Goal: Task Accomplishment & Management: Manage account settings

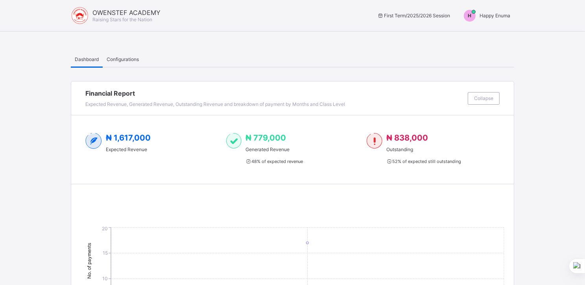
click at [494, 15] on span "Happy Enuma" at bounding box center [495, 16] width 31 height 6
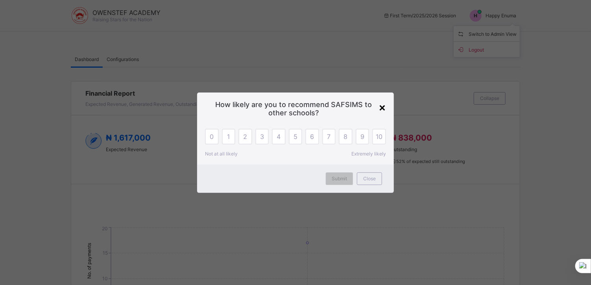
click at [382, 107] on div "×" at bounding box center [382, 106] width 7 height 13
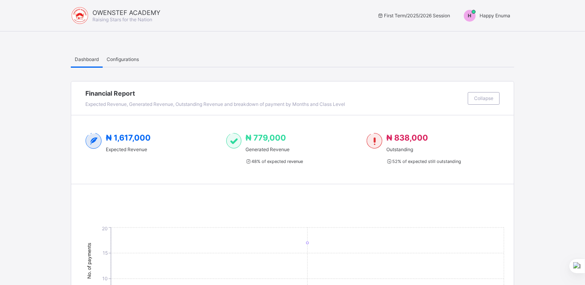
click at [494, 15] on span "Happy Enuma" at bounding box center [495, 16] width 31 height 6
click at [484, 34] on span "Switch to Admin View" at bounding box center [481, 33] width 60 height 9
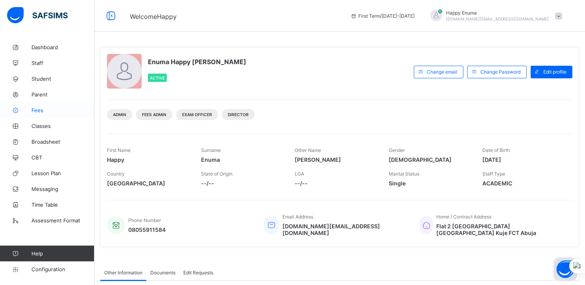
click at [37, 110] on span "Fees" at bounding box center [62, 110] width 63 height 6
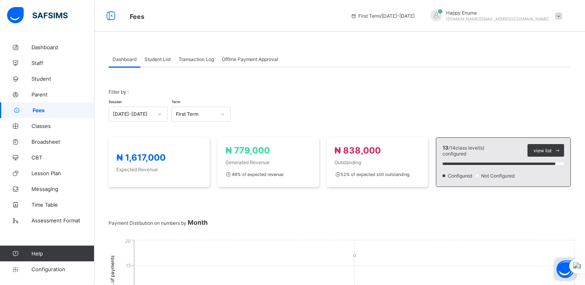
click at [160, 58] on span "Student List" at bounding box center [158, 59] width 26 height 6
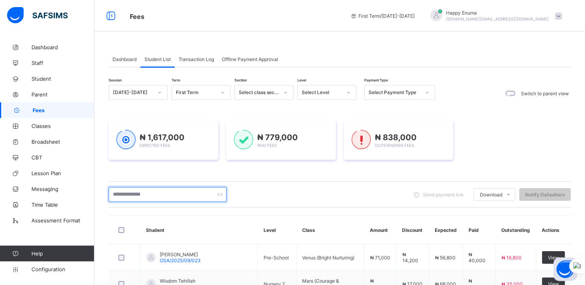
click at [144, 195] on input "text" at bounding box center [168, 194] width 118 height 15
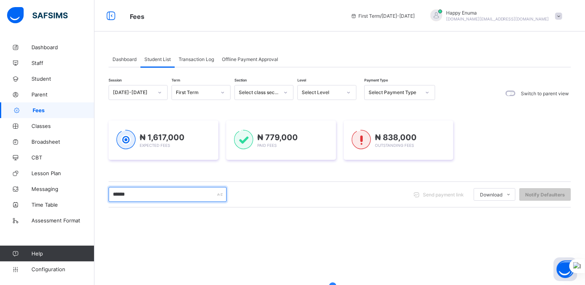
type input "******"
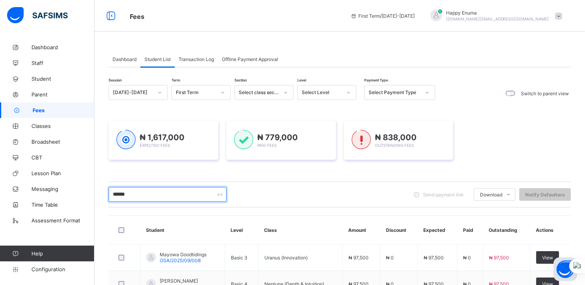
scroll to position [59, 0]
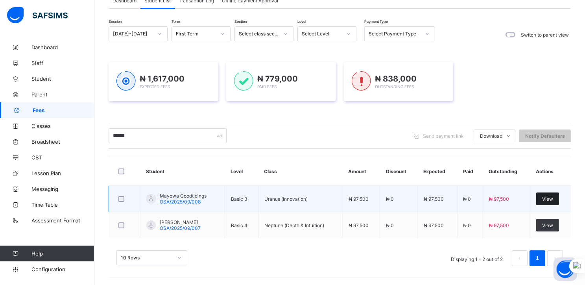
click at [552, 198] on span "View" at bounding box center [548, 199] width 11 height 6
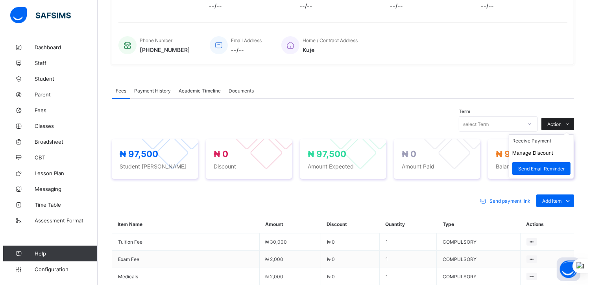
scroll to position [162, 0]
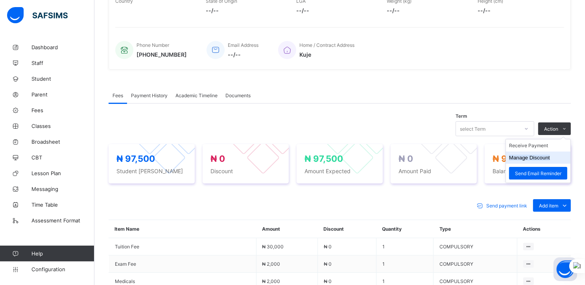
click at [529, 157] on button "Manage Discount" at bounding box center [529, 158] width 41 height 6
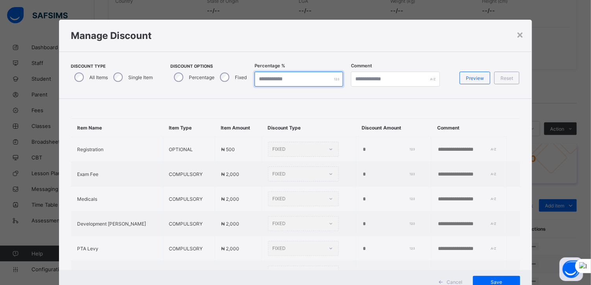
click at [260, 80] on input "*" at bounding box center [299, 79] width 89 height 15
type input "**"
click at [336, 42] on div "Manage Discount" at bounding box center [295, 36] width 473 height 32
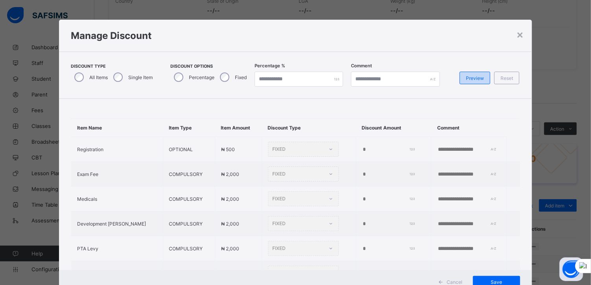
click at [472, 77] on span "Preview" at bounding box center [475, 78] width 18 height 6
type input "**"
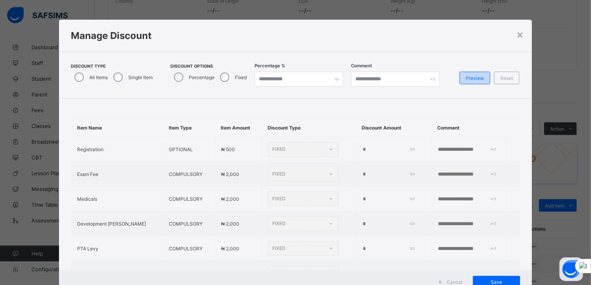
type input "**"
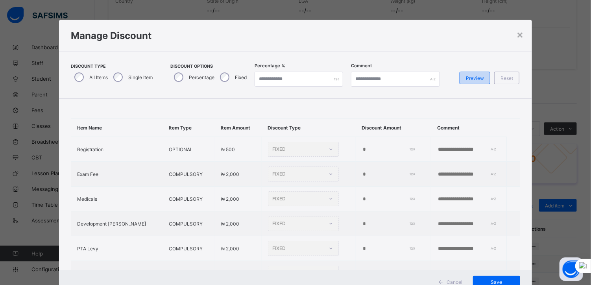
type input "**"
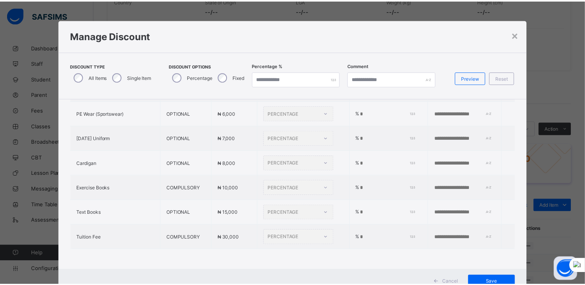
scroll to position [28, 0]
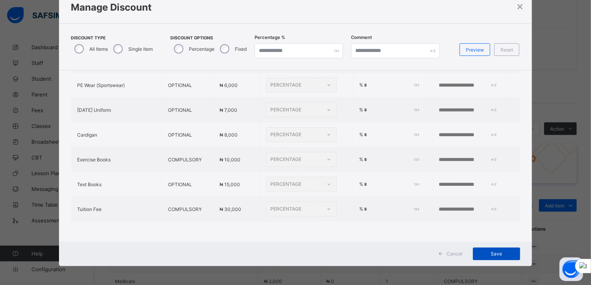
click at [493, 251] on span "Save" at bounding box center [496, 254] width 35 height 6
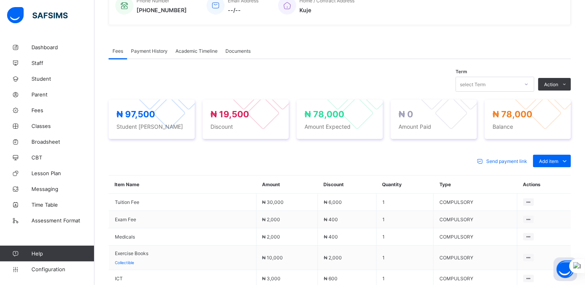
scroll to position [206, 0]
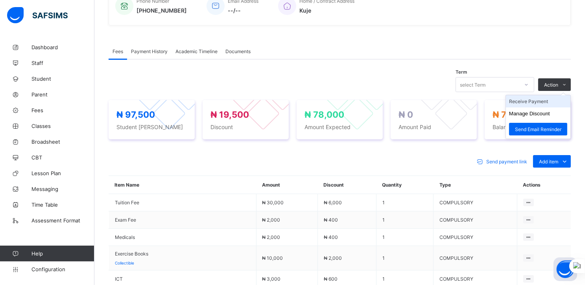
click at [528, 102] on li "Receive Payment" at bounding box center [538, 101] width 65 height 12
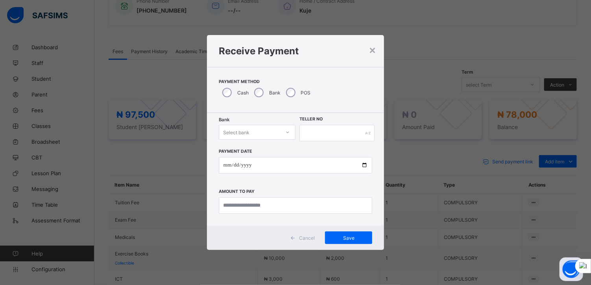
click at [265, 126] on div "Select bank" at bounding box center [257, 132] width 77 height 15
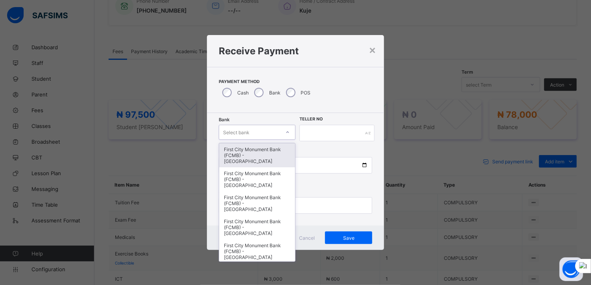
click at [247, 152] on div "First City Monument Bank (FCMB) - [GEOGRAPHIC_DATA]" at bounding box center [257, 155] width 76 height 24
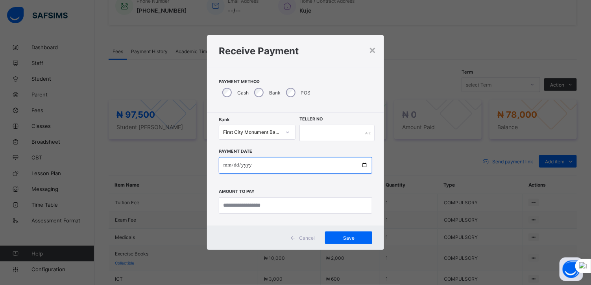
click at [365, 165] on input "date" at bounding box center [296, 165] width 154 height 17
type input "**********"
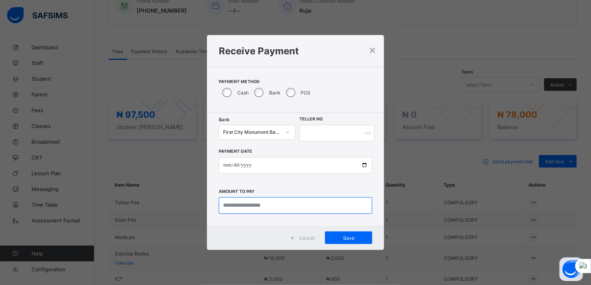
click at [253, 205] on input "currency" at bounding box center [296, 205] width 154 height 17
type input "********"
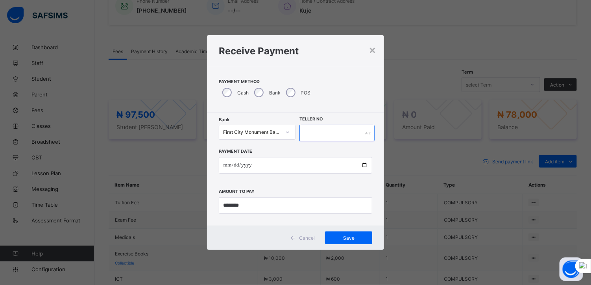
click at [310, 134] on input "text" at bounding box center [337, 133] width 75 height 17
click at [343, 235] on span "Save" at bounding box center [348, 238] width 35 height 6
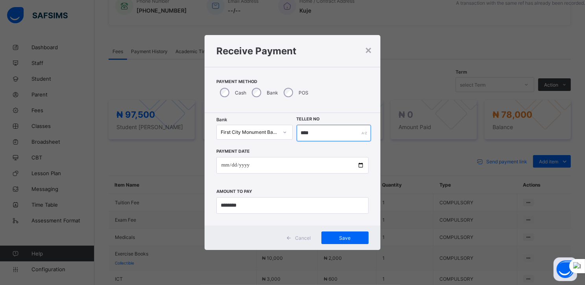
click at [304, 134] on input "****" at bounding box center [334, 133] width 74 height 17
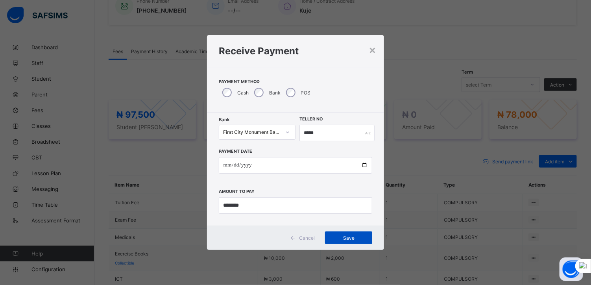
click at [343, 239] on span "Save" at bounding box center [348, 238] width 35 height 6
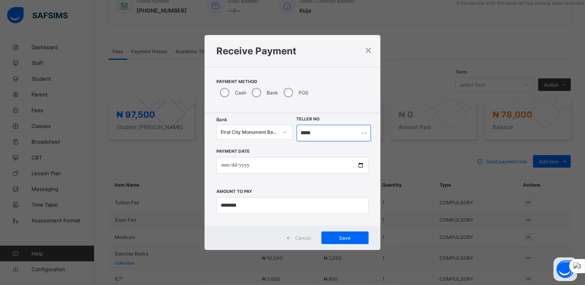
click at [307, 131] on input "*****" at bounding box center [334, 133] width 74 height 17
click at [319, 131] on input "*****" at bounding box center [334, 133] width 74 height 17
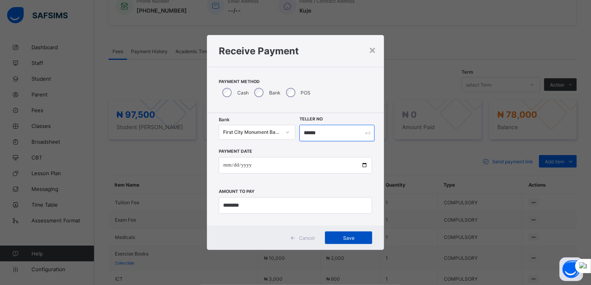
type input "******"
click at [341, 237] on span "Save" at bounding box center [348, 238] width 35 height 6
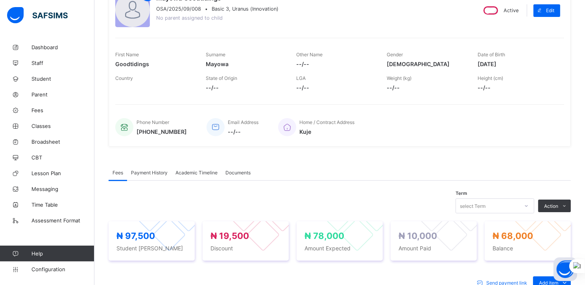
scroll to position [0, 0]
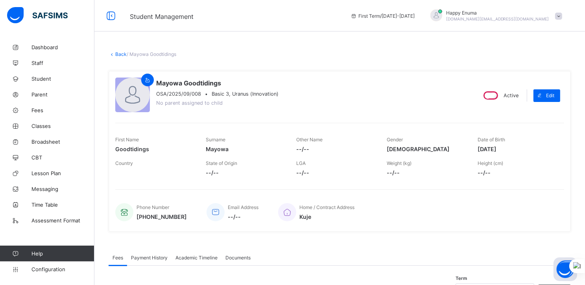
click at [121, 54] on link "Back" at bounding box center [120, 54] width 11 height 6
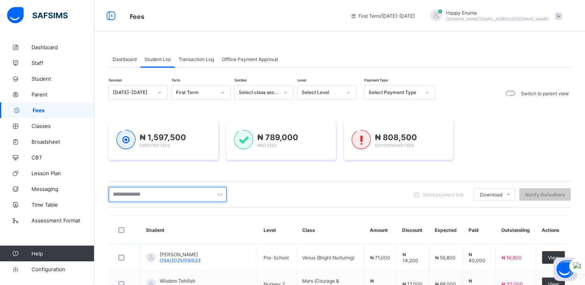
click at [150, 192] on input "text" at bounding box center [168, 194] width 118 height 15
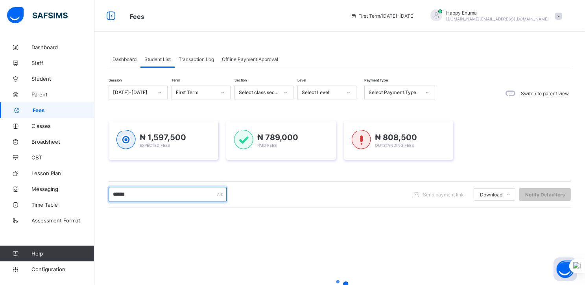
type input "******"
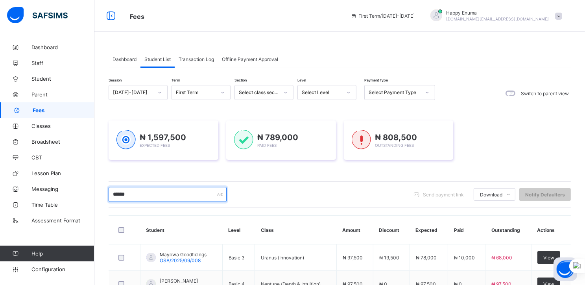
scroll to position [59, 0]
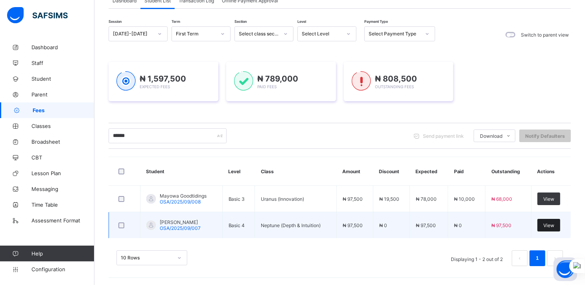
click at [555, 223] on span "View" at bounding box center [549, 225] width 11 height 6
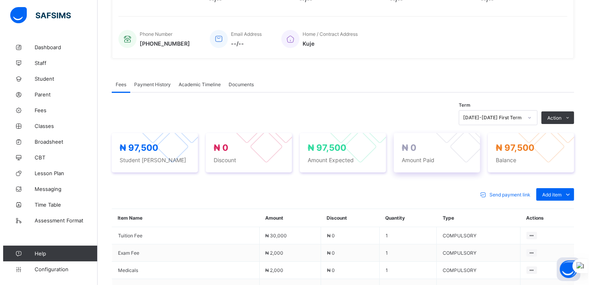
scroll to position [176, 0]
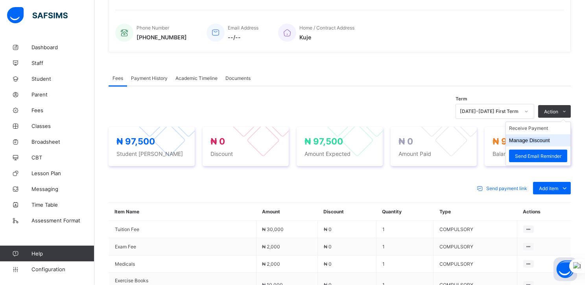
click at [538, 143] on button "Manage Discount" at bounding box center [529, 140] width 41 height 6
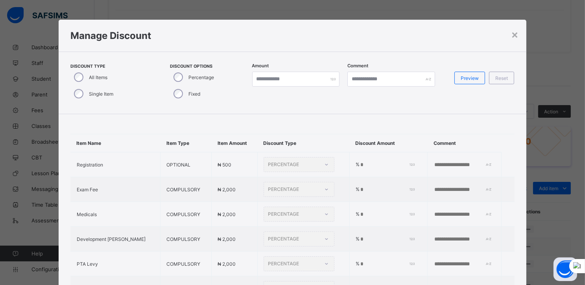
type input "*"
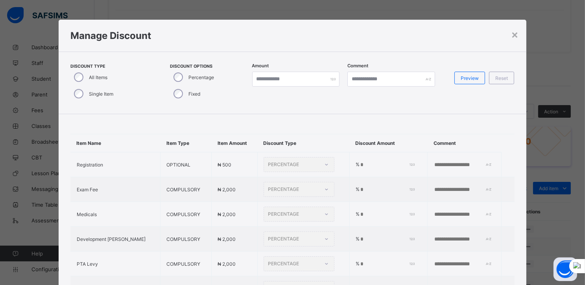
type input "*"
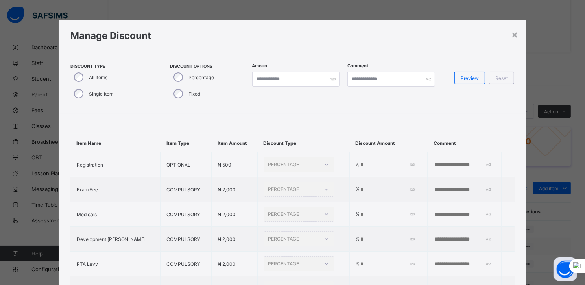
type input "*"
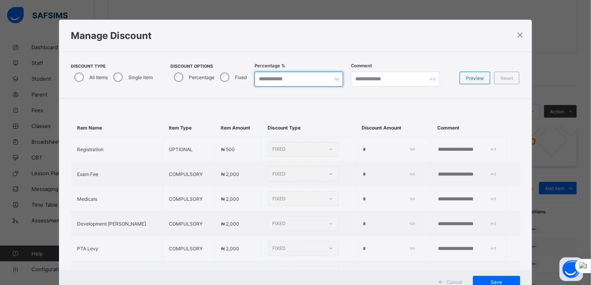
click at [261, 79] on input "*" at bounding box center [299, 79] width 89 height 15
type input "**"
click at [471, 79] on span "Preview" at bounding box center [475, 78] width 18 height 6
type input "**"
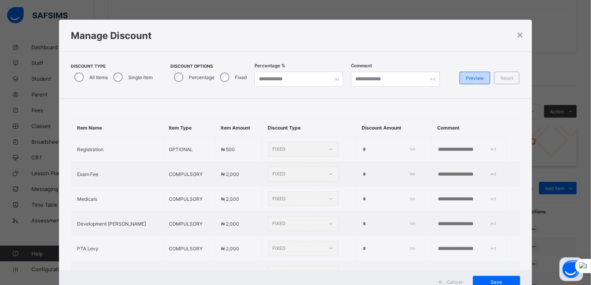
type input "**"
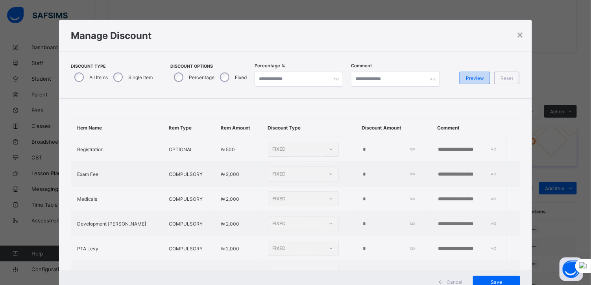
type input "**"
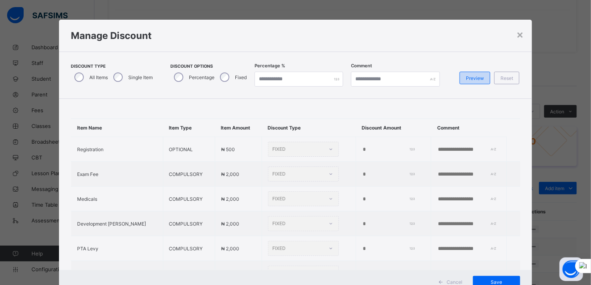
type input "**"
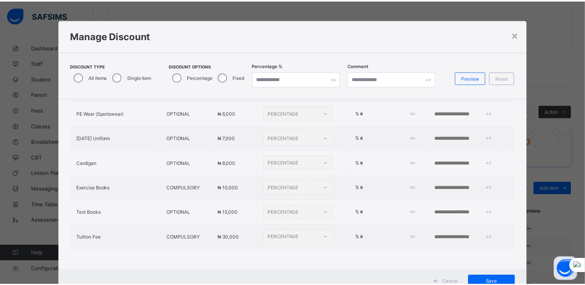
scroll to position [28, 0]
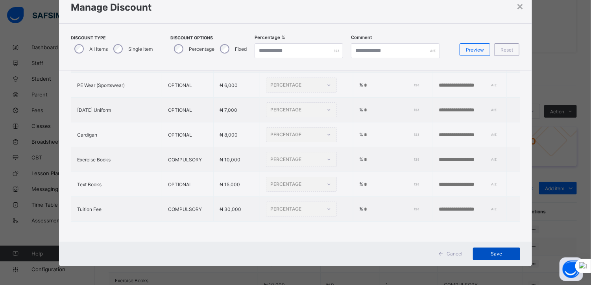
click at [493, 254] on span "Save" at bounding box center [496, 254] width 35 height 6
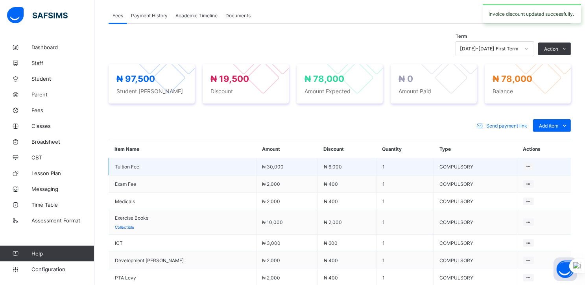
scroll to position [239, 0]
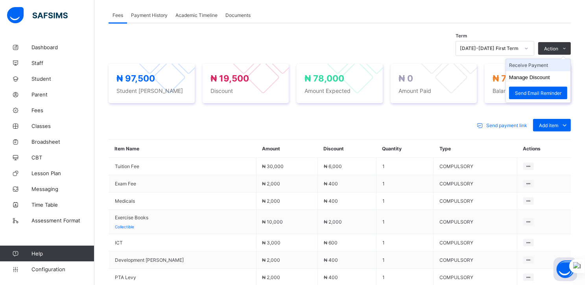
click at [528, 70] on li "Receive Payment" at bounding box center [538, 65] width 65 height 12
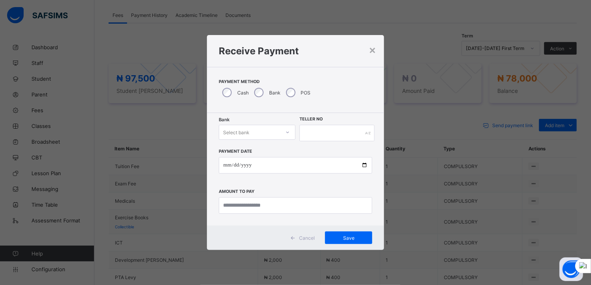
click at [265, 131] on div "Select bank" at bounding box center [249, 132] width 61 height 11
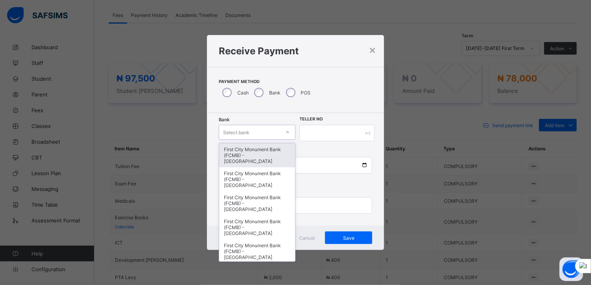
click at [247, 154] on div "First City Monument Bank (FCMB) - [GEOGRAPHIC_DATA]" at bounding box center [257, 155] width 76 height 24
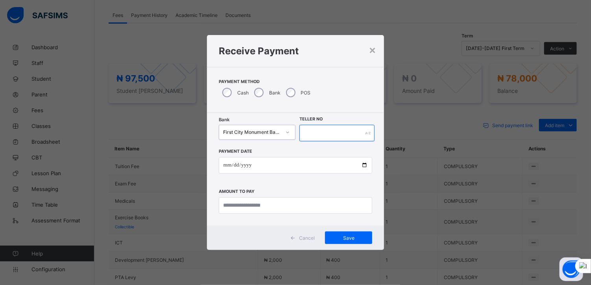
click at [318, 133] on input "text" at bounding box center [337, 133] width 75 height 17
type input "*******"
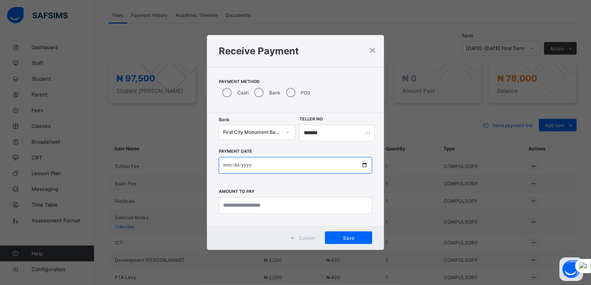
click at [367, 167] on input "date" at bounding box center [296, 165] width 154 height 17
type input "**********"
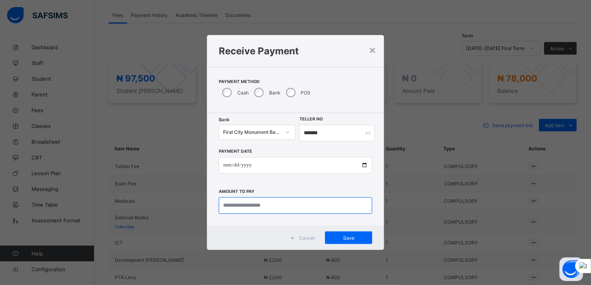
click at [248, 205] on input "currency" at bounding box center [296, 205] width 154 height 17
type input "********"
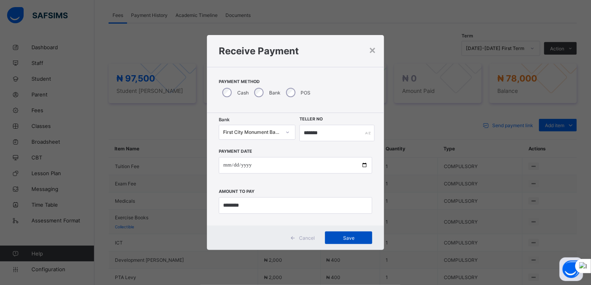
click at [344, 235] on span "Save" at bounding box center [348, 238] width 35 height 6
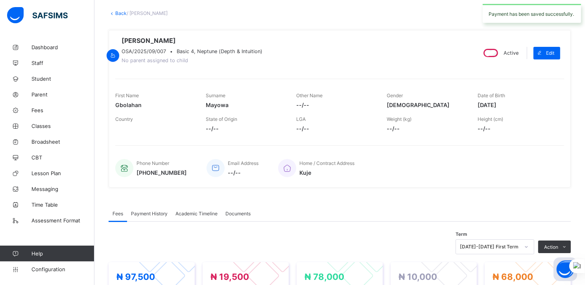
scroll to position [0, 0]
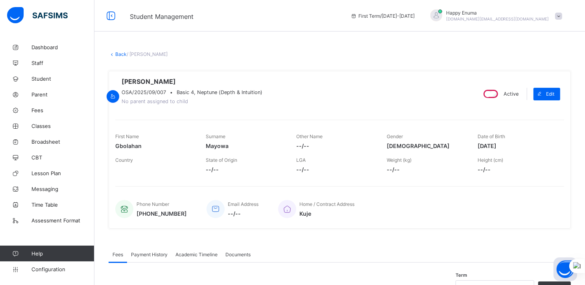
click at [118, 52] on link "Back" at bounding box center [120, 54] width 11 height 6
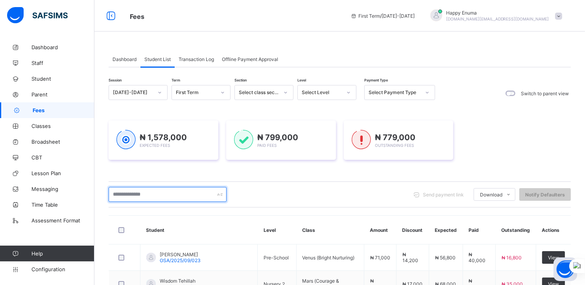
click at [146, 195] on input "text" at bounding box center [168, 194] width 118 height 15
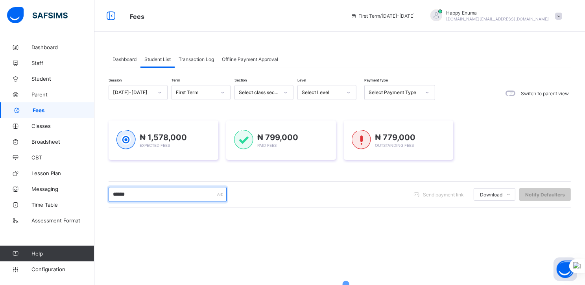
type input "******"
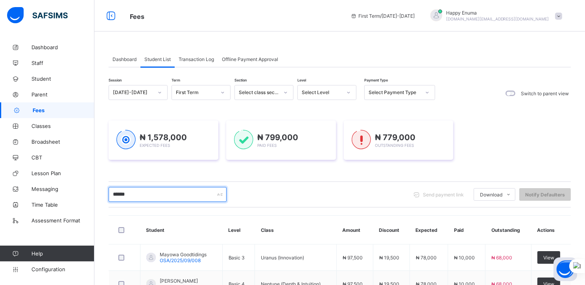
scroll to position [59, 0]
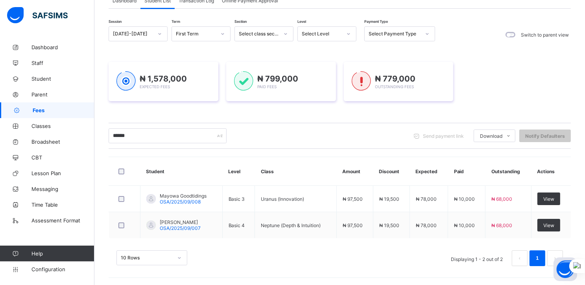
click at [498, 96] on div "₦ 1,578,000 Expected Fees ₦ 799,000 Paid Fees ₦ 779,000 Outstanding Fees" at bounding box center [340, 81] width 463 height 39
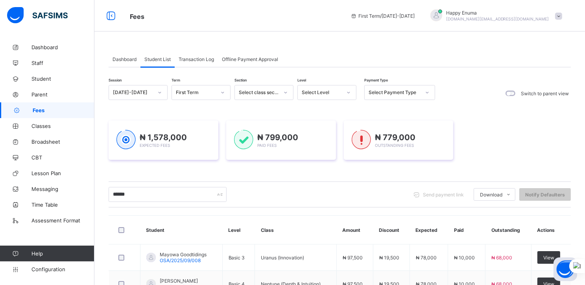
click at [125, 58] on span "Dashboard" at bounding box center [125, 59] width 24 height 6
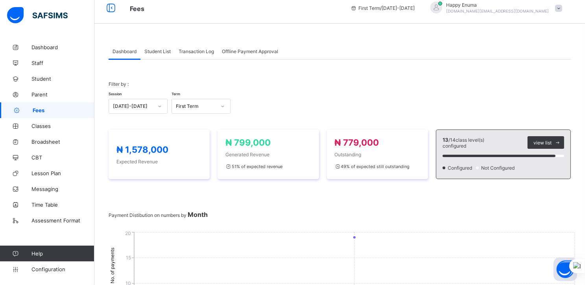
scroll to position [7, 0]
click at [200, 51] on span "Transaction Log" at bounding box center [196, 52] width 35 height 6
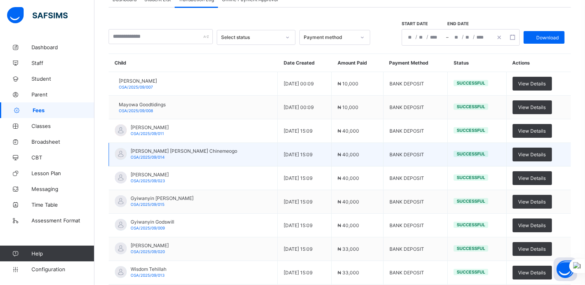
scroll to position [0, 0]
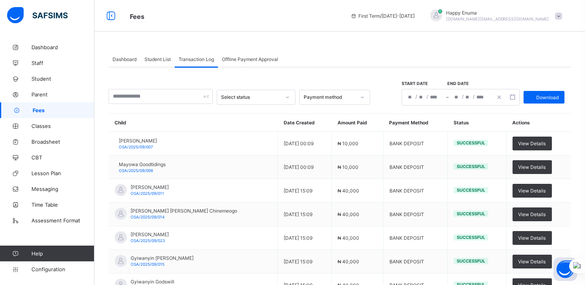
click at [123, 59] on span "Dashboard" at bounding box center [125, 59] width 24 height 6
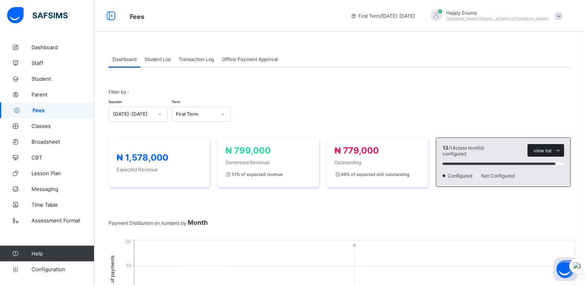
click at [548, 146] on div "view list" at bounding box center [546, 150] width 37 height 13
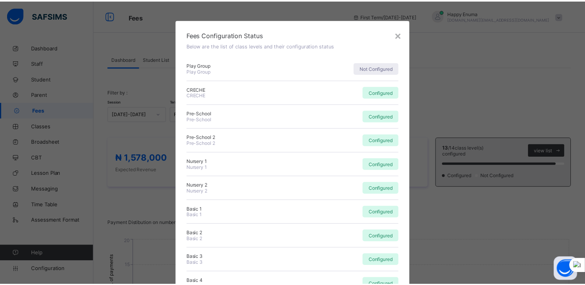
scroll to position [174, 0]
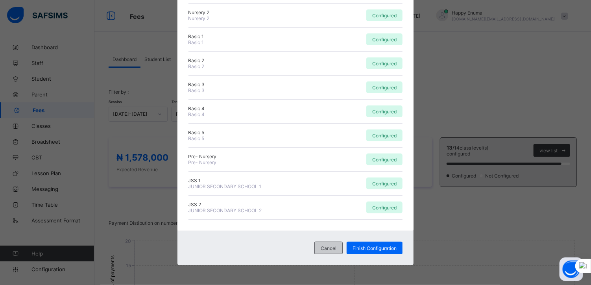
click at [327, 246] on span "Cancel" at bounding box center [329, 248] width 16 height 6
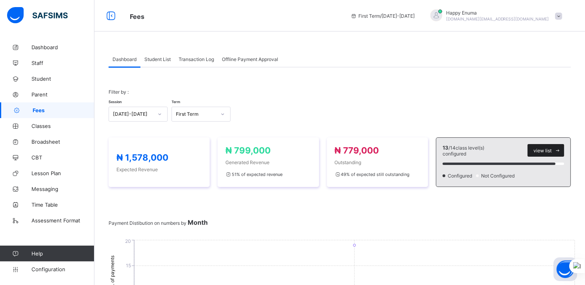
click at [551, 149] on span "view list" at bounding box center [543, 151] width 18 height 6
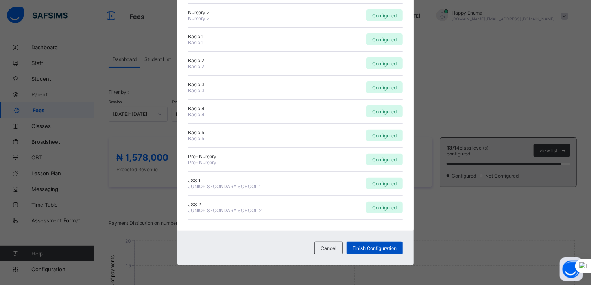
click at [361, 247] on span "Finish Configuration" at bounding box center [375, 248] width 44 height 6
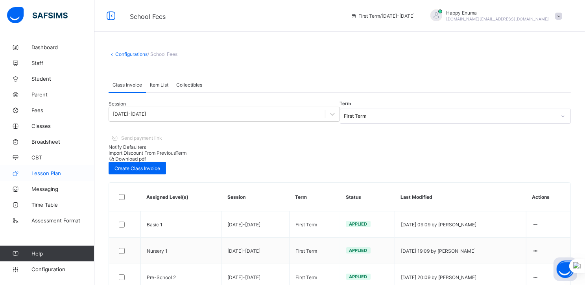
click at [52, 173] on span "Lesson Plan" at bounding box center [62, 173] width 63 height 6
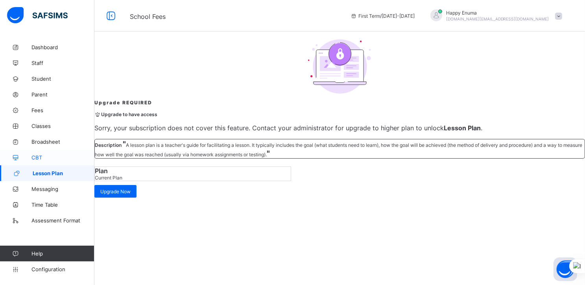
click at [36, 157] on span "CBT" at bounding box center [62, 157] width 63 height 6
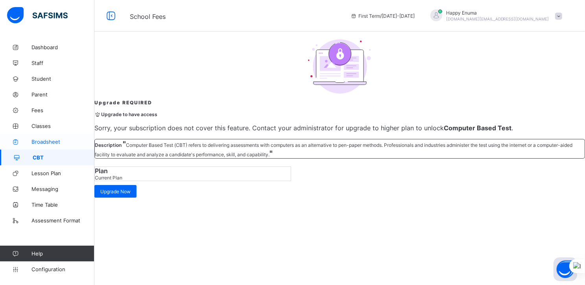
click at [44, 140] on span "Broadsheet" at bounding box center [62, 142] width 63 height 6
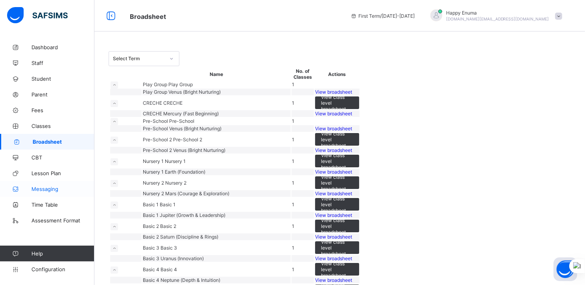
click at [45, 189] on span "Messaging" at bounding box center [62, 189] width 63 height 6
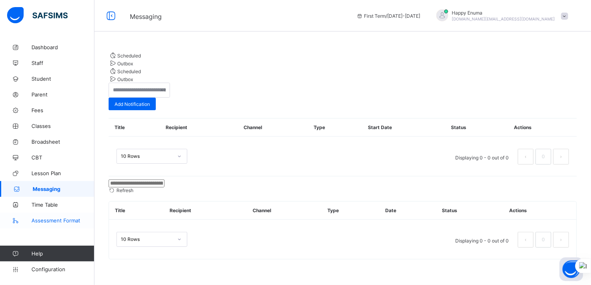
click at [47, 219] on span "Assessment Format" at bounding box center [62, 220] width 63 height 6
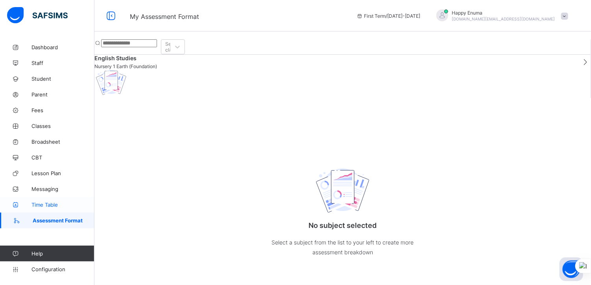
click at [41, 203] on span "Time Table" at bounding box center [62, 205] width 63 height 6
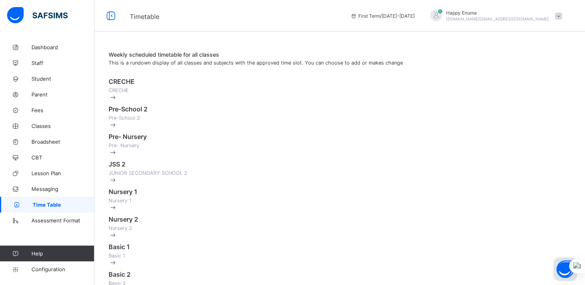
click at [137, 113] on span "Pre-School 2" at bounding box center [128, 109] width 39 height 8
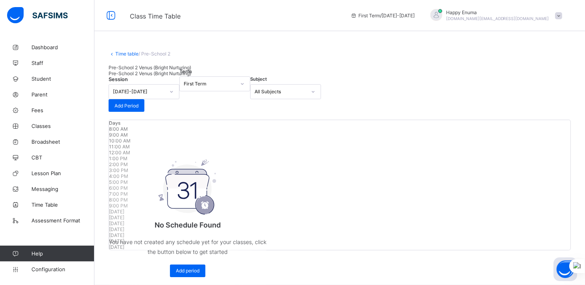
scroll to position [169, 0]
click at [39, 94] on span "Parent" at bounding box center [62, 94] width 63 height 6
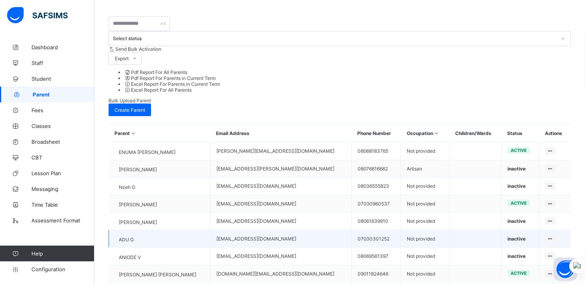
scroll to position [207, 0]
click at [257, 247] on td "[EMAIL_ADDRESS][DOMAIN_NAME]" at bounding box center [280, 256] width 141 height 18
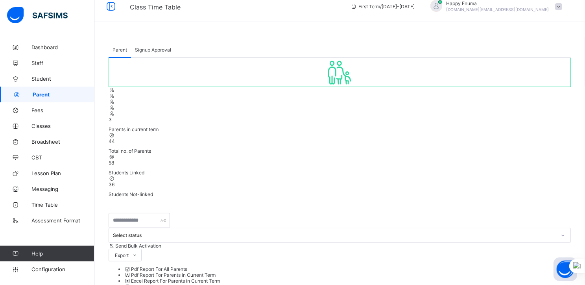
scroll to position [0, 0]
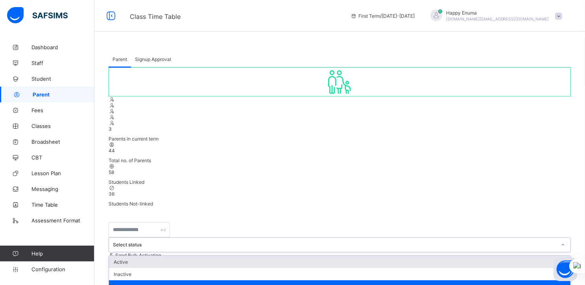
click at [557, 239] on div at bounding box center [563, 245] width 13 height 13
click at [205, 256] on div "Active" at bounding box center [340, 262] width 462 height 12
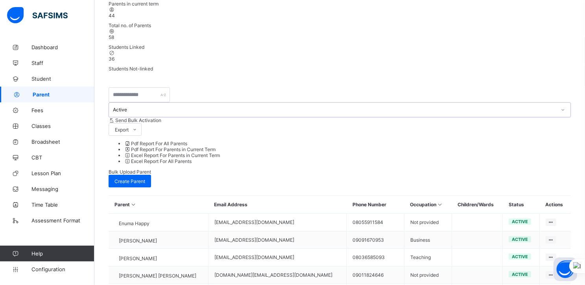
scroll to position [135, 0]
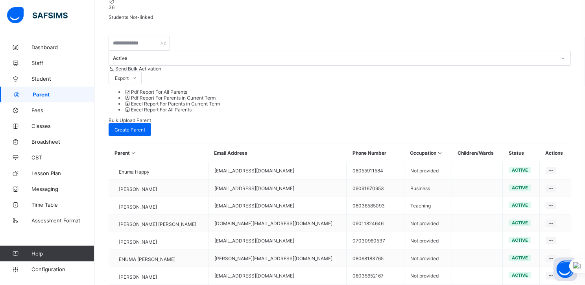
scroll to position [203, 0]
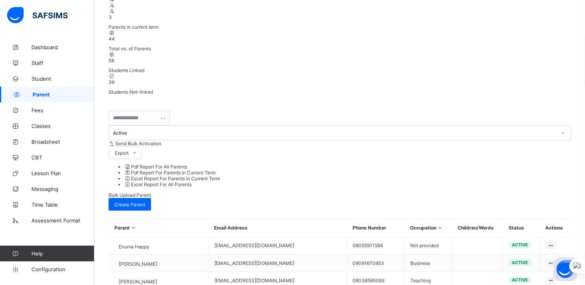
scroll to position [109, 0]
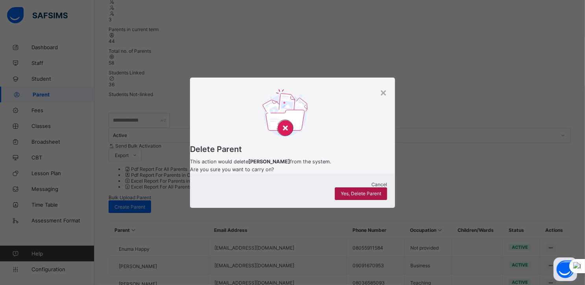
click at [359, 195] on span "Yes, Delete Parent" at bounding box center [361, 194] width 41 height 6
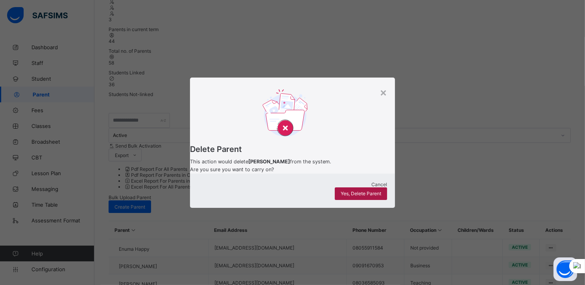
click at [363, 196] on span "Yes, Delete Parent" at bounding box center [361, 194] width 41 height 6
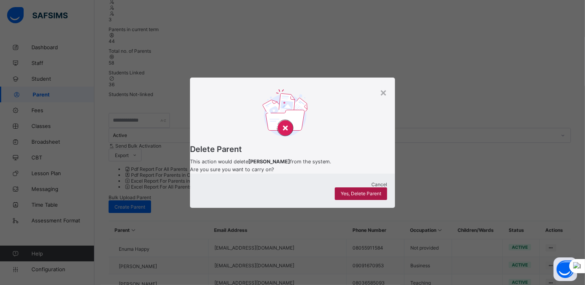
click at [360, 196] on span "Yes, Delete Parent" at bounding box center [361, 194] width 41 height 6
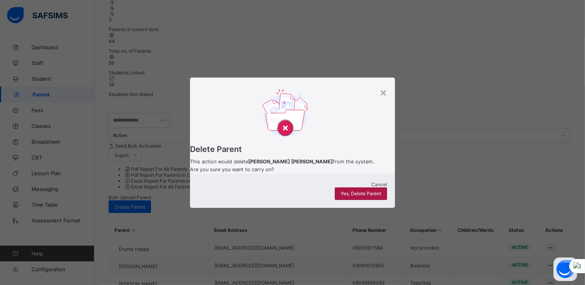
click at [361, 196] on span "Yes, Delete Parent" at bounding box center [361, 194] width 41 height 6
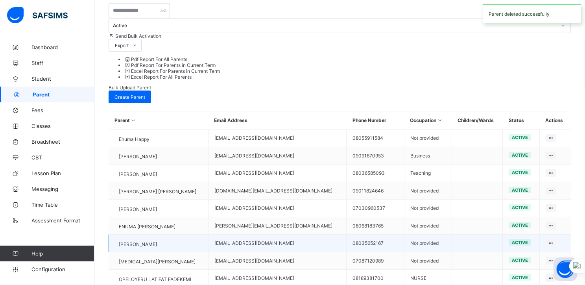
scroll to position [220, 0]
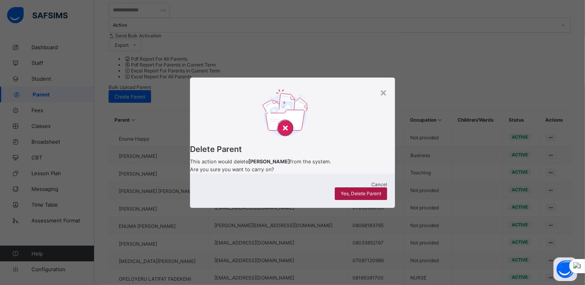
click at [355, 196] on span "Yes, Delete Parent" at bounding box center [361, 194] width 41 height 6
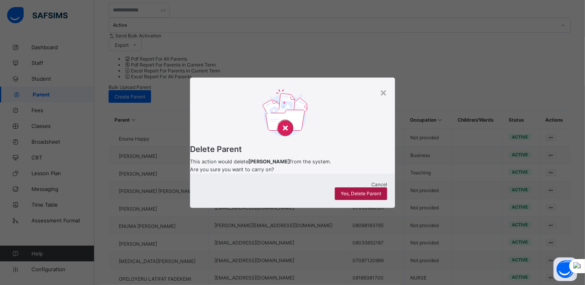
click at [361, 195] on span "Yes, Delete Parent" at bounding box center [361, 194] width 41 height 6
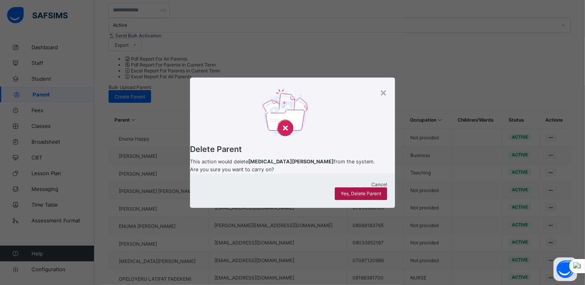
click at [356, 196] on span "Yes, Delete Parent" at bounding box center [361, 194] width 41 height 6
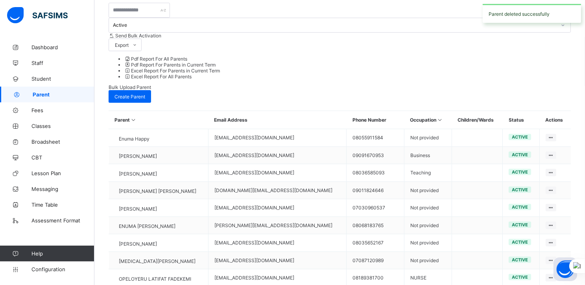
scroll to position [227, 0]
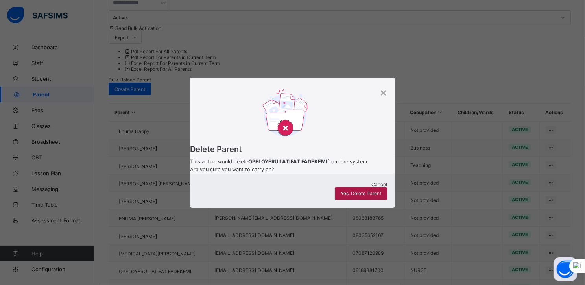
click at [364, 195] on span "Yes, Delete Parent" at bounding box center [361, 194] width 41 height 6
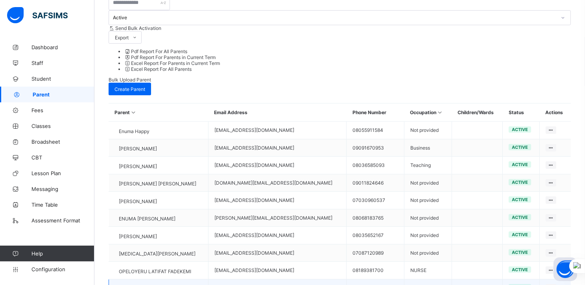
scroll to position [244, 0]
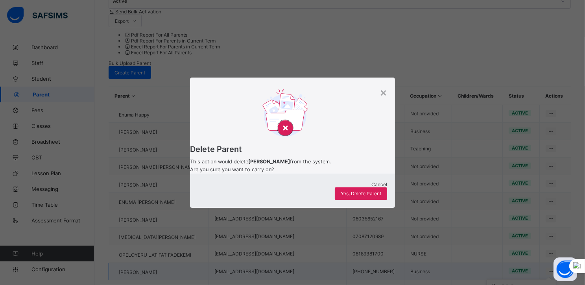
scroll to position [227, 0]
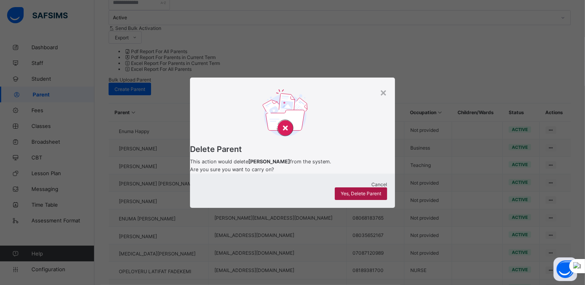
click at [368, 196] on span "Yes, Delete Parent" at bounding box center [361, 194] width 41 height 6
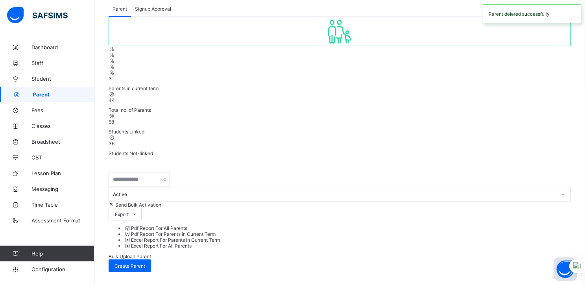
scroll to position [0, 0]
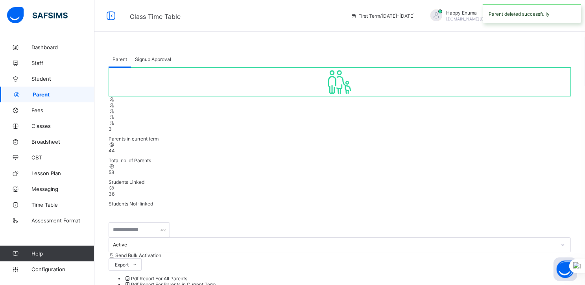
click at [557, 239] on div at bounding box center [563, 245] width 13 height 13
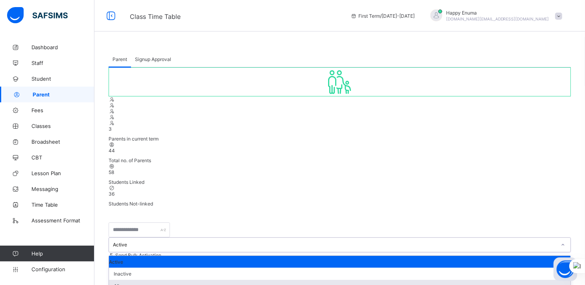
click at [203, 280] on div "All" at bounding box center [340, 286] width 462 height 12
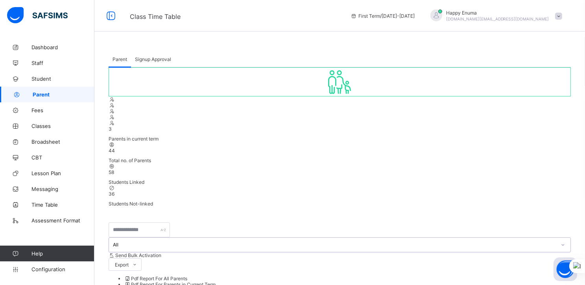
click at [240, 242] on div "All" at bounding box center [335, 245] width 444 height 6
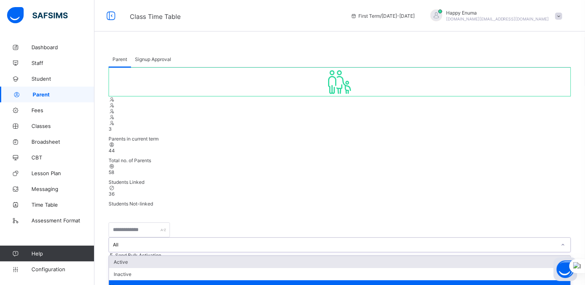
click at [206, 256] on div "Active" at bounding box center [340, 262] width 462 height 12
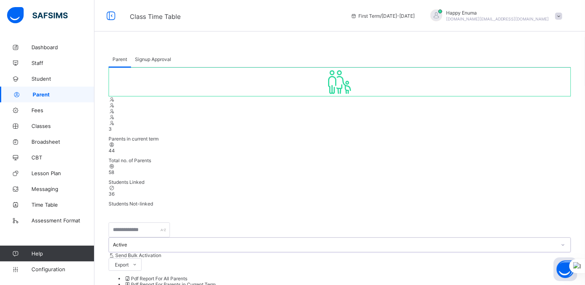
scroll to position [39, 0]
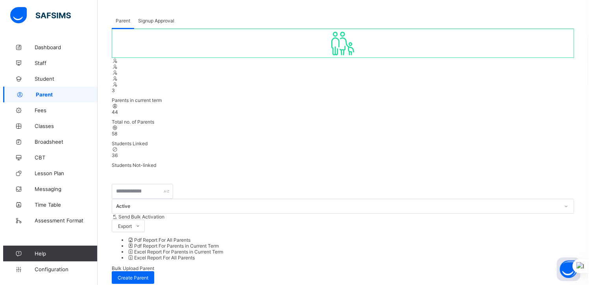
scroll to position [0, 0]
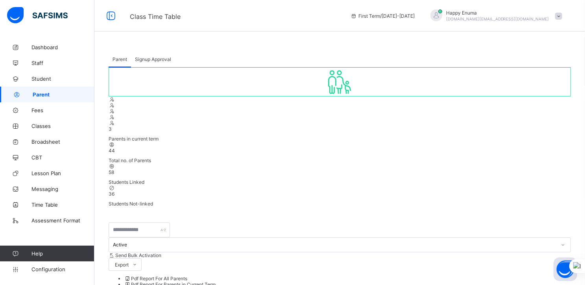
click at [516, 15] on div "Happy Enuma [DOMAIN_NAME][EMAIL_ADDRESS][DOMAIN_NAME]" at bounding box center [497, 16] width 103 height 12
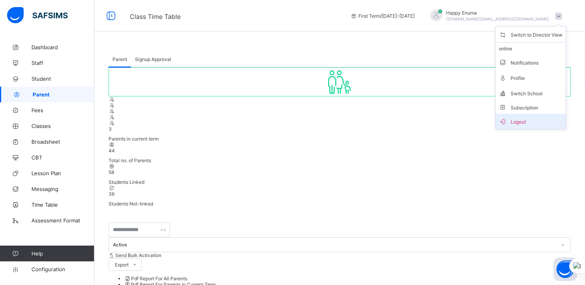
click at [525, 124] on span "Logout" at bounding box center [531, 121] width 64 height 9
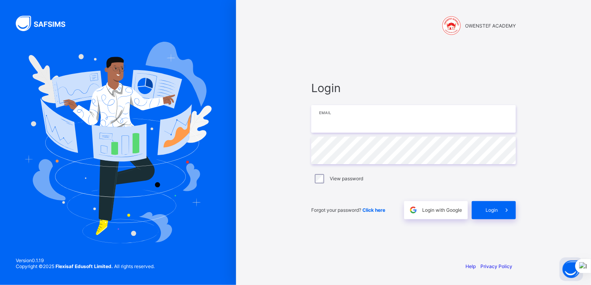
type input "**********"
